Goal: Task Accomplishment & Management: Manage account settings

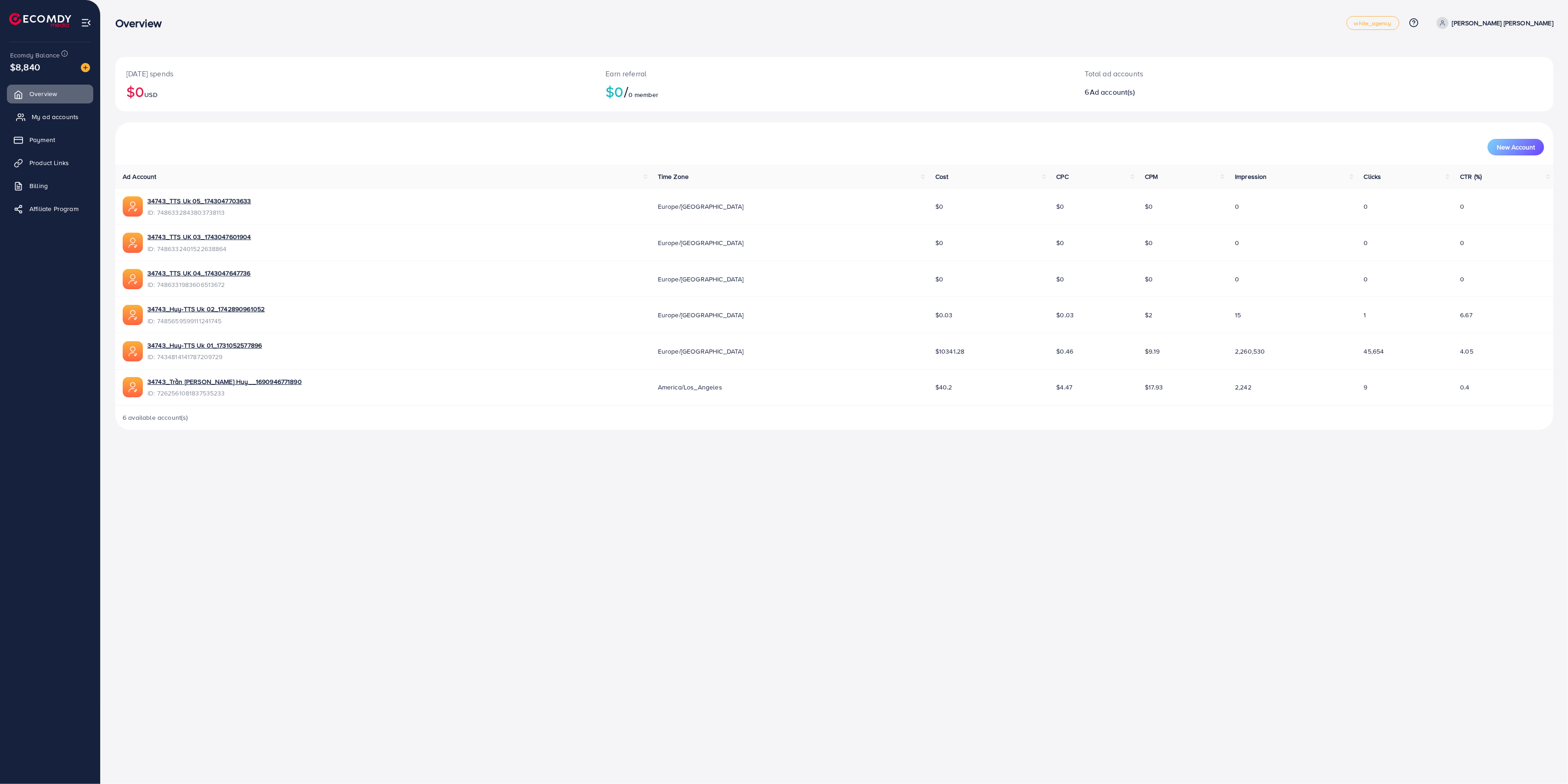
click at [55, 116] on span "My ad accounts" at bounding box center [54, 117] width 47 height 10
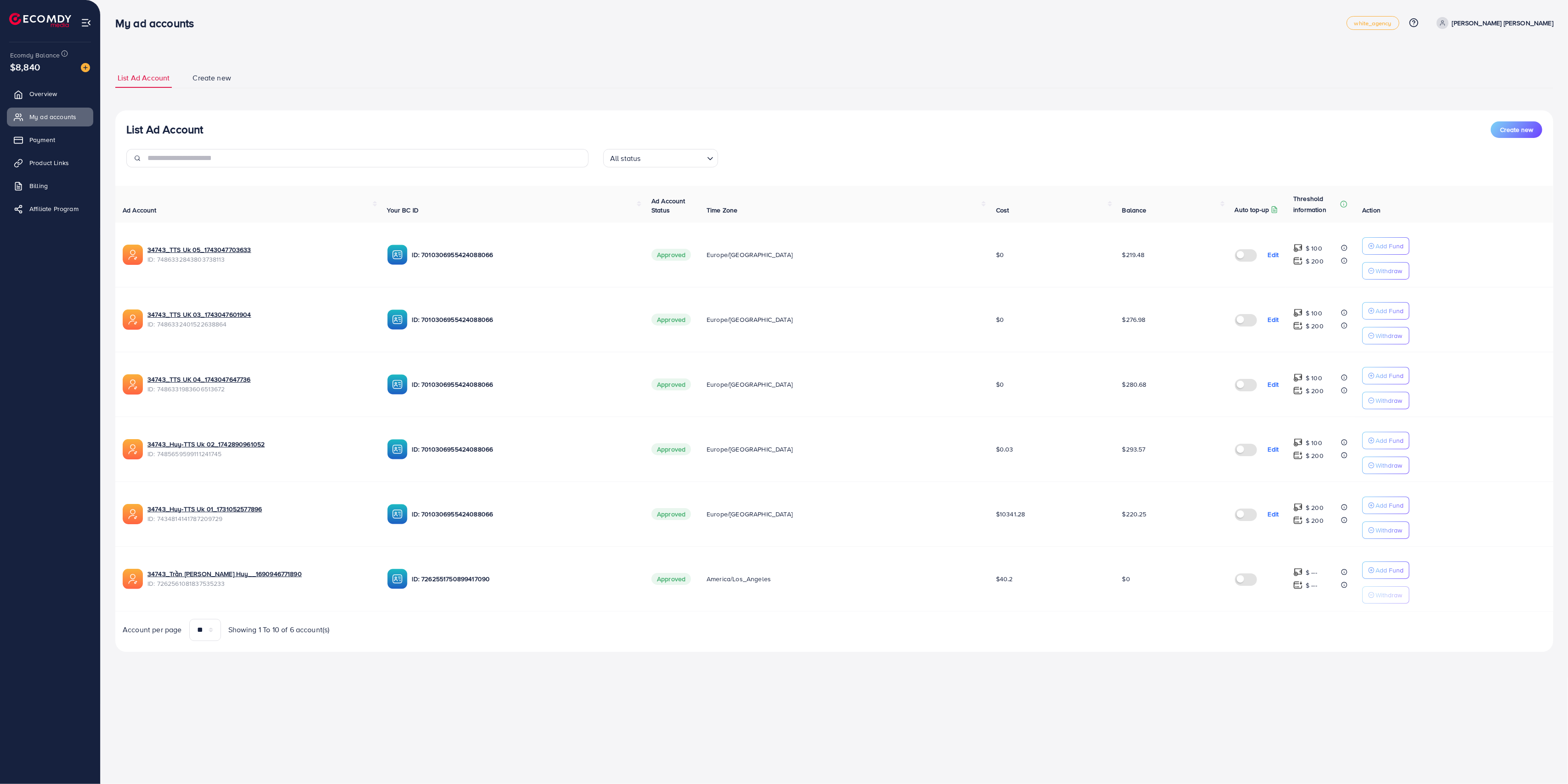
click at [1235, 582] on label at bounding box center [1248, 578] width 26 height 10
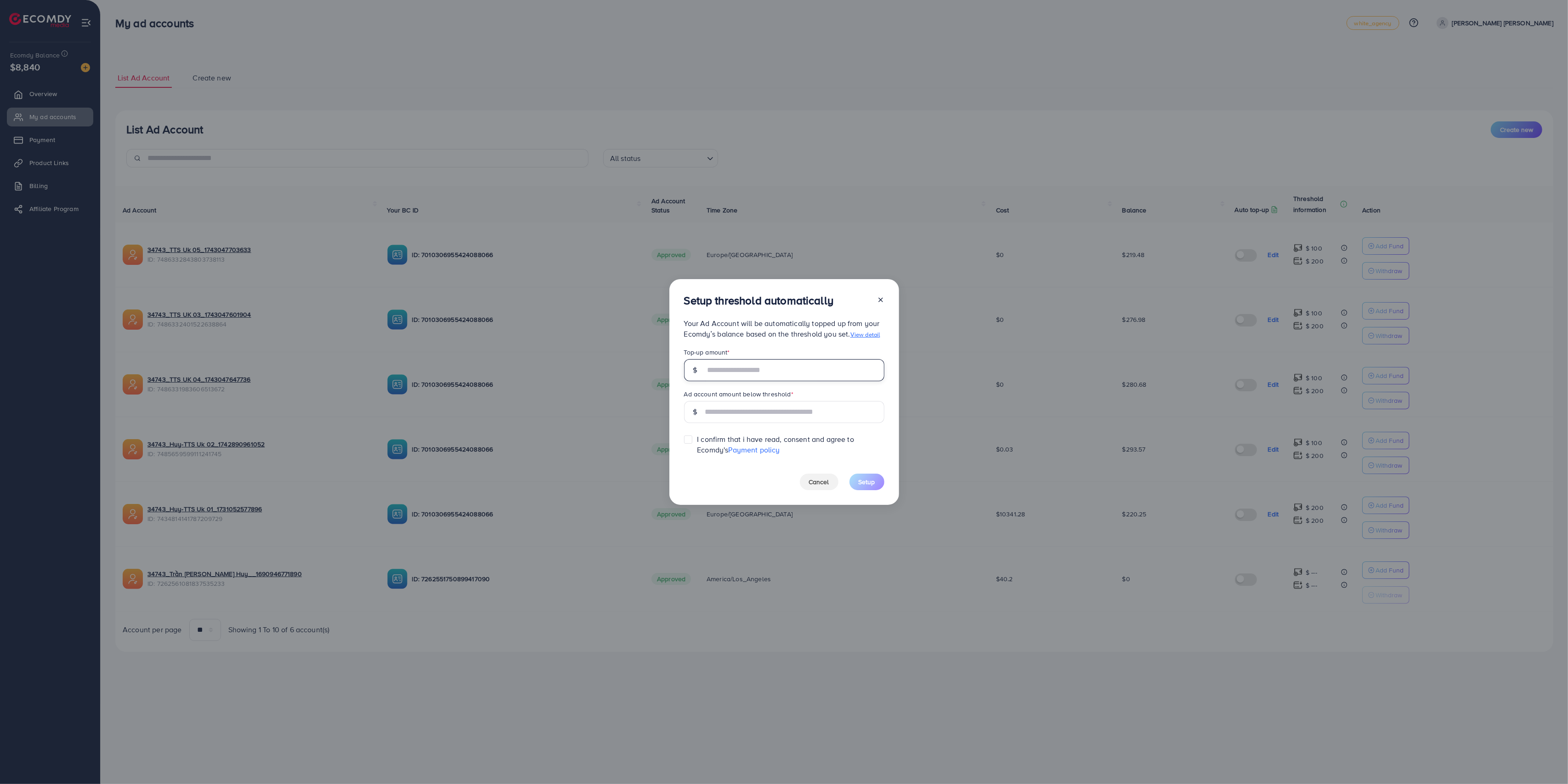
click at [772, 372] on input "text" at bounding box center [795, 369] width 179 height 22
type input "***"
click at [760, 439] on span "I confirm that i have read, consent and agree to Ecomdy's Payment policy" at bounding box center [790, 444] width 187 height 21
click at [697, 435] on label at bounding box center [697, 435] width 0 height 0
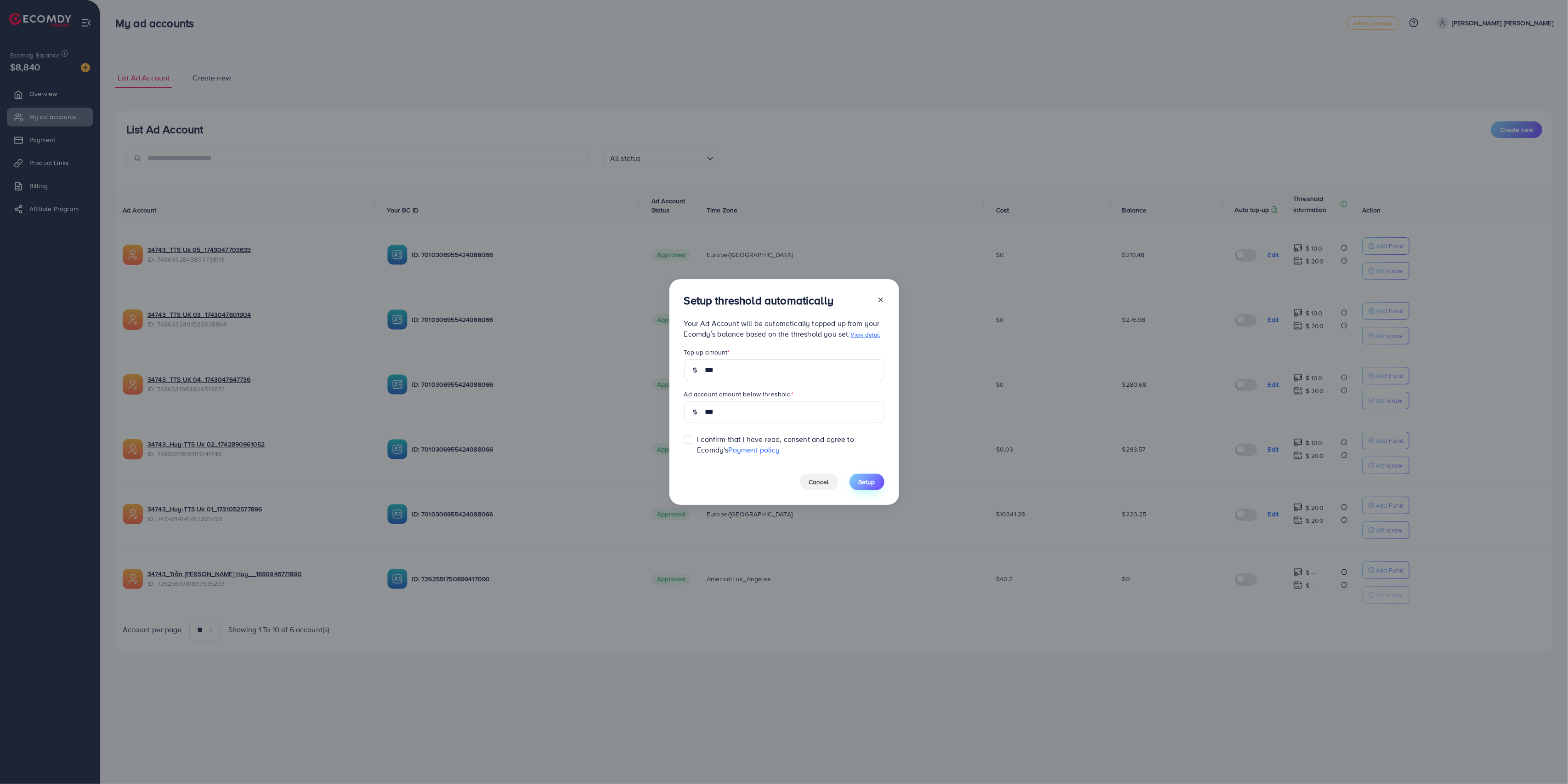
click at [866, 478] on span "Setup" at bounding box center [866, 482] width 16 height 10
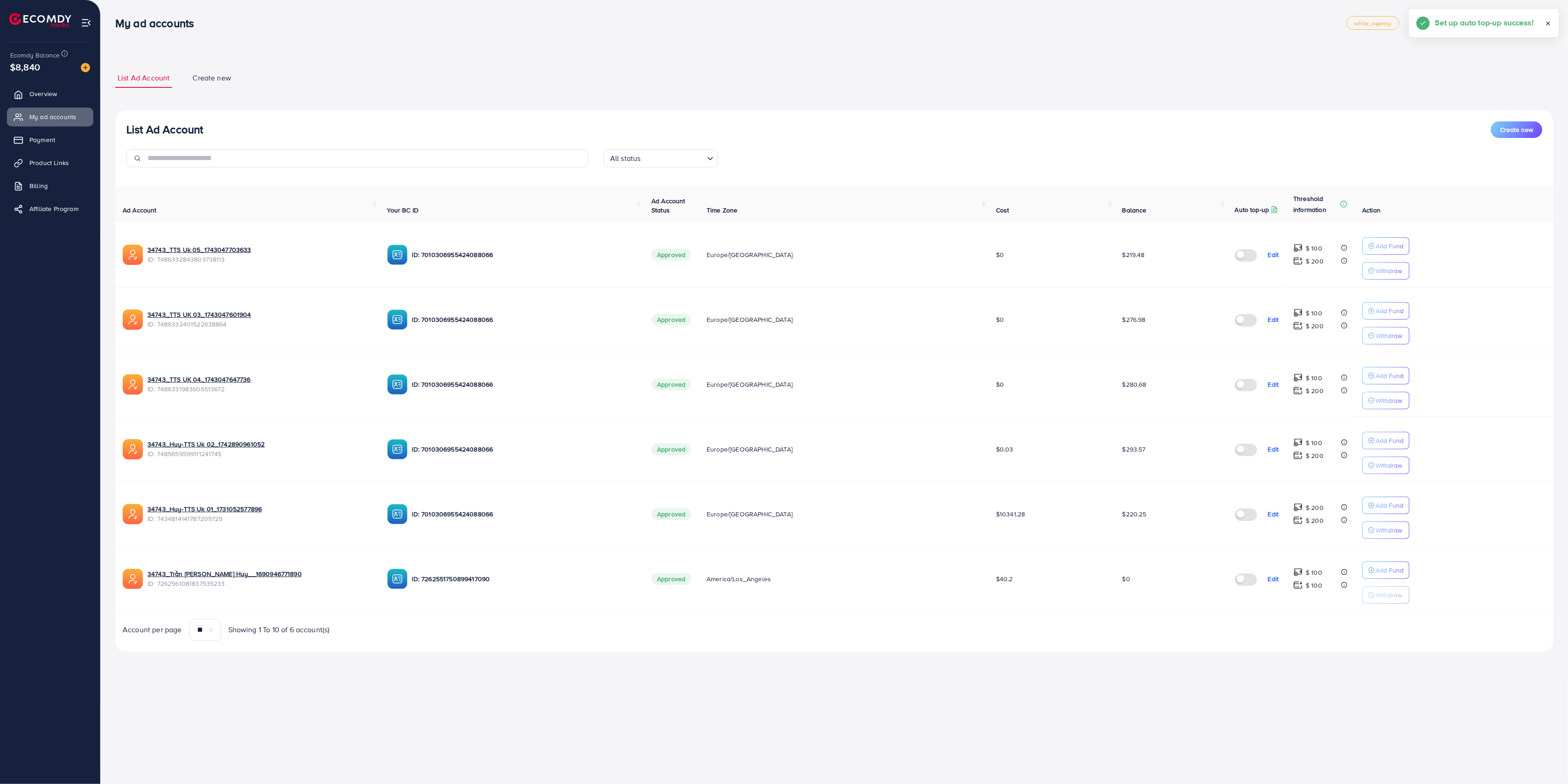
click at [989, 639] on div "Account per page ** ** ** *** Showing 1 To 10 of 6 account(s)" at bounding box center [834, 629] width 1453 height 22
click at [197, 588] on span "ID: 7262561081837535233" at bounding box center [260, 584] width 225 height 10
click at [193, 588] on span "ID: 7262561081837535233" at bounding box center [260, 584] width 225 height 10
copy span "7262561081837535233"
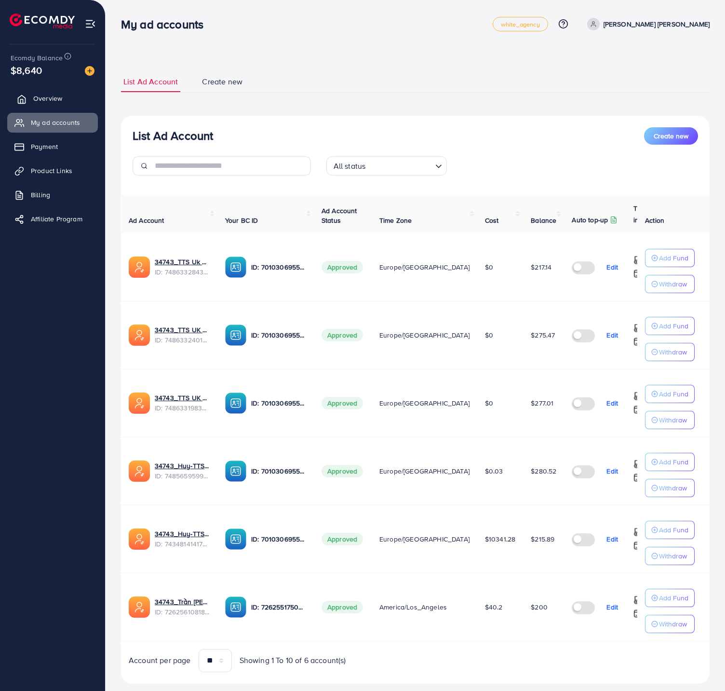
click at [51, 95] on span "Overview" at bounding box center [47, 99] width 29 height 10
